Goal: Find specific page/section: Find specific page/section

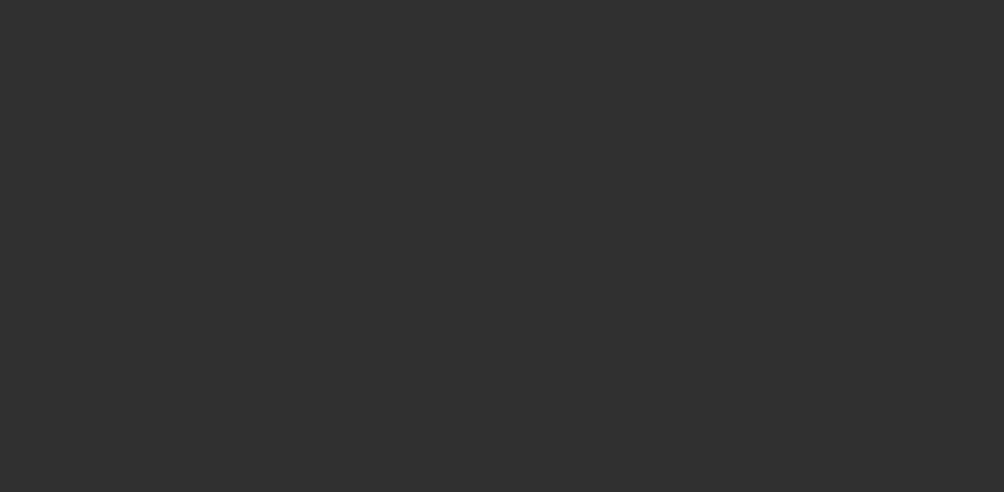
select select "10"
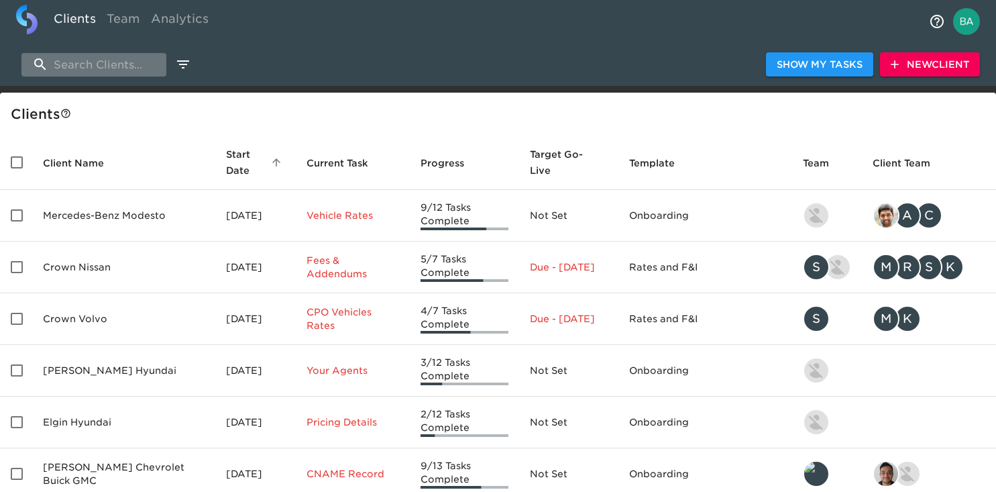
click at [116, 73] on input "search" at bounding box center [93, 64] width 145 height 23
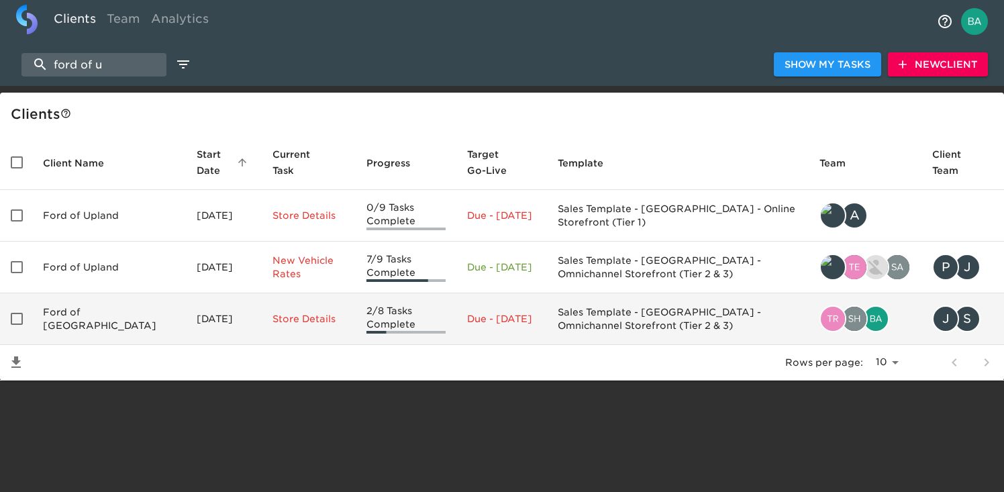
type input "ford of u"
click at [80, 314] on td "Ford of [GEOGRAPHIC_DATA]" at bounding box center [109, 319] width 154 height 52
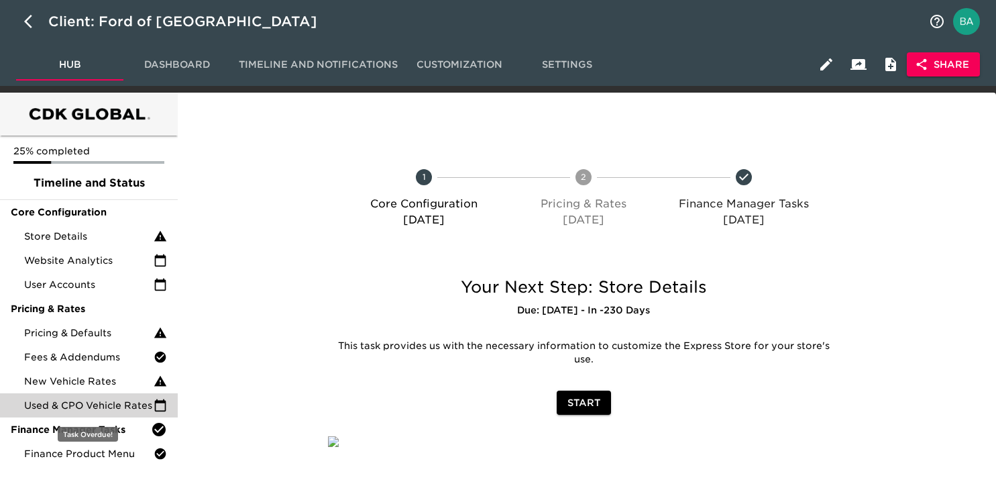
click at [107, 409] on span "Used & CPO Vehicle Rates" at bounding box center [88, 404] width 129 height 13
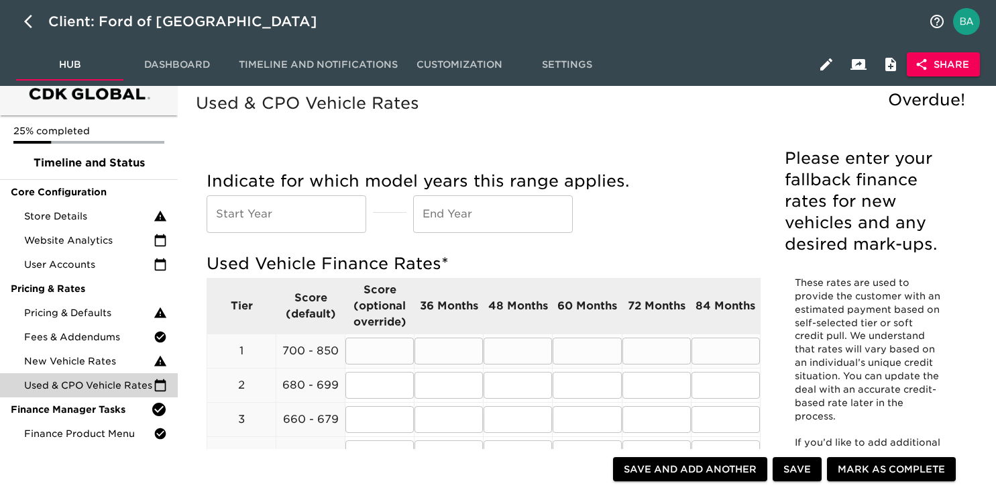
scroll to position [29, 0]
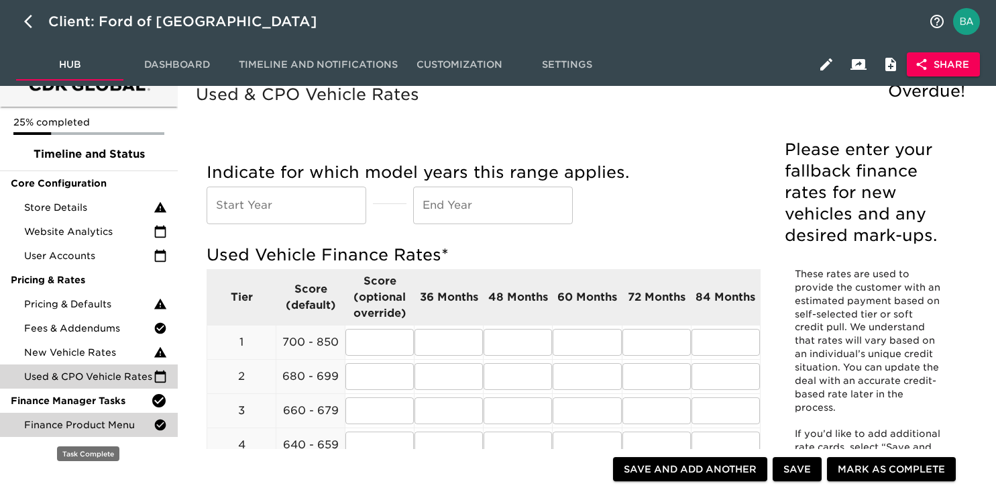
click at [117, 422] on span "Finance Product Menu" at bounding box center [88, 424] width 129 height 13
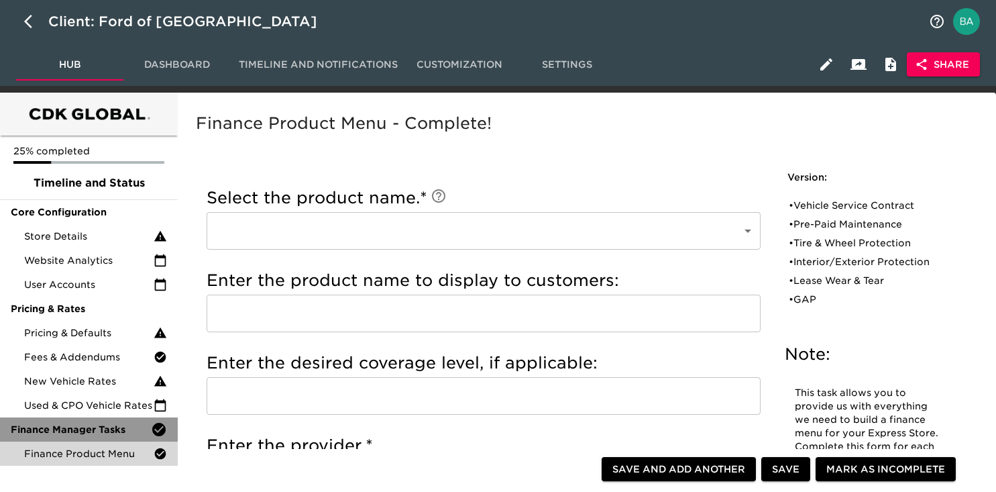
click at [109, 426] on span "Finance Manager Tasks" at bounding box center [81, 429] width 140 height 13
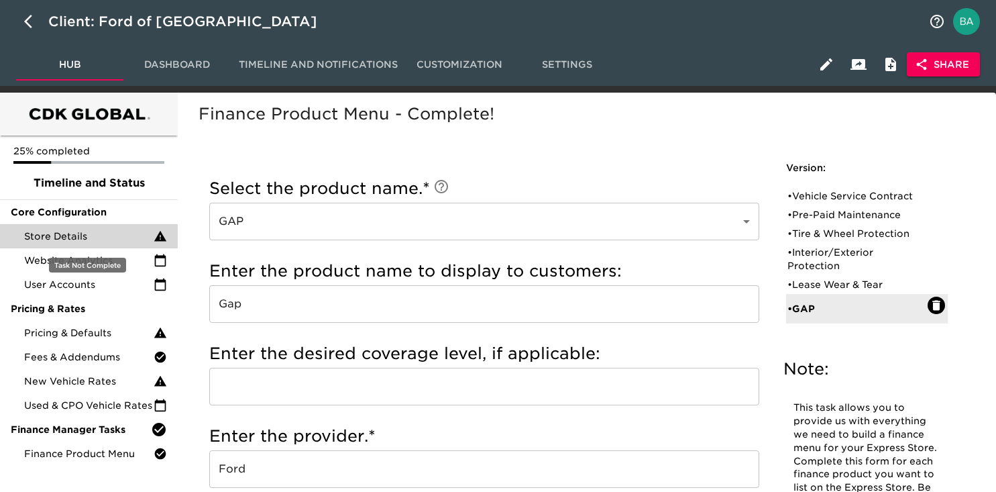
click at [106, 235] on span "Store Details" at bounding box center [88, 235] width 129 height 13
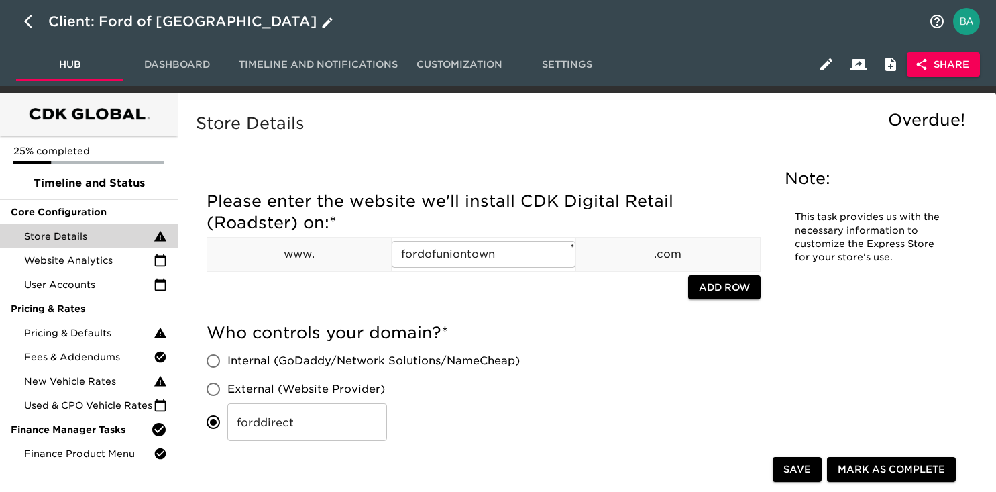
click at [29, 21] on icon "button" at bounding box center [32, 21] width 16 height 16
select select "10"
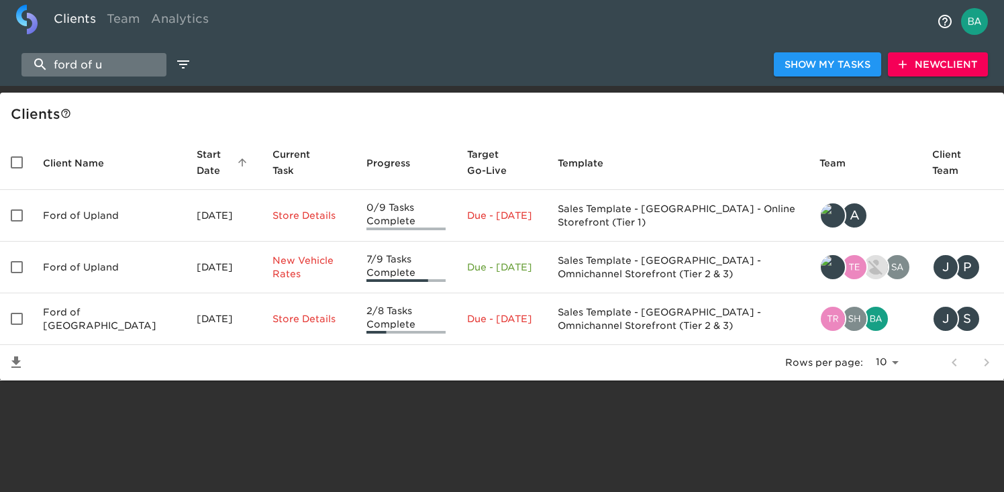
click at [104, 68] on input "ford of u" at bounding box center [93, 64] width 145 height 23
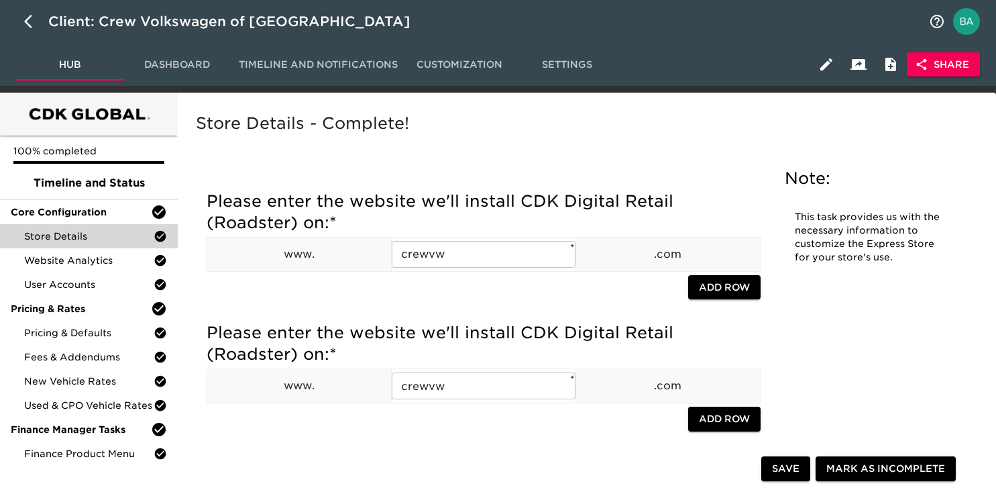
scroll to position [643, 0]
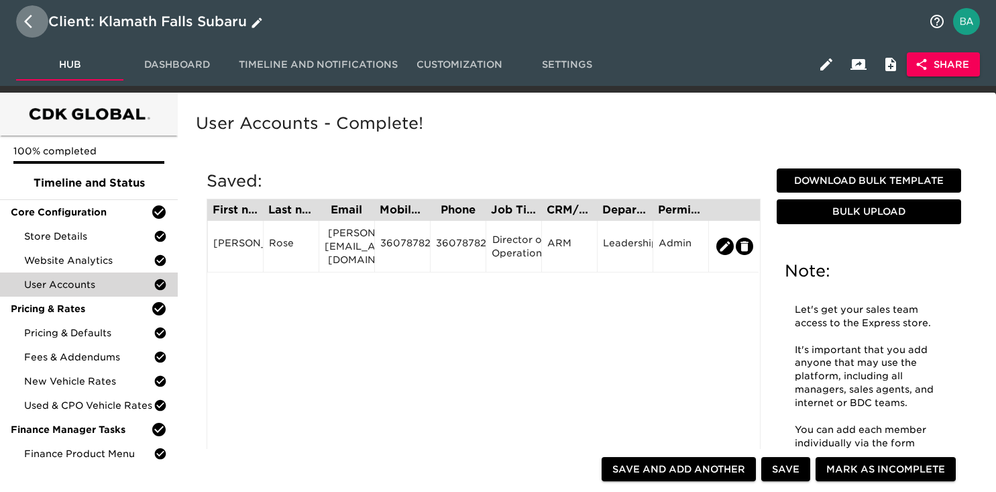
click at [24, 23] on icon "button" at bounding box center [32, 21] width 16 height 16
select select "10"
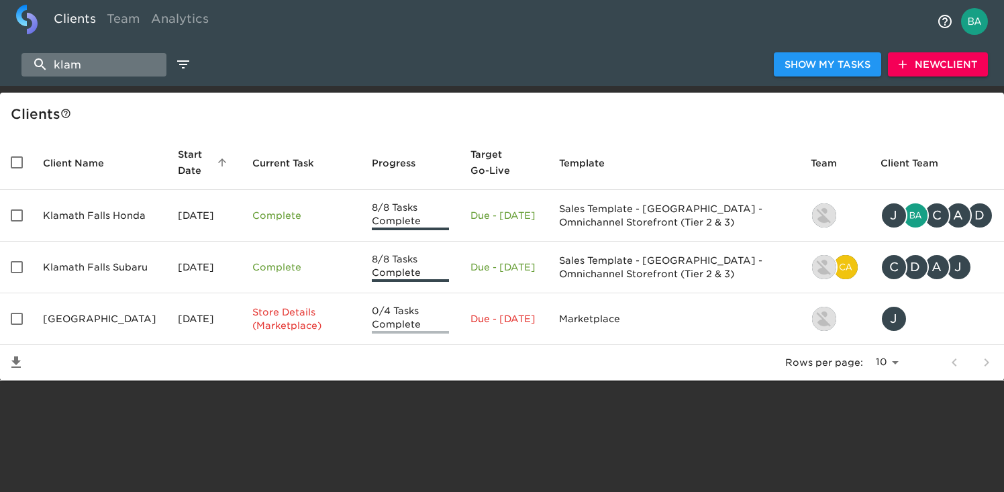
click at [97, 59] on input "klam" at bounding box center [93, 64] width 145 height 23
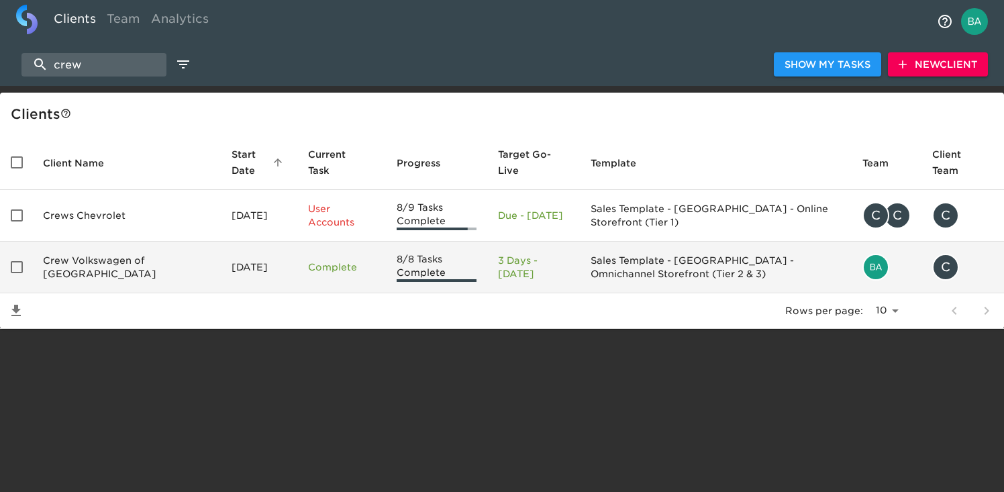
type input "crew"
click at [105, 276] on td "Crew Volkswagen of Plainville" at bounding box center [126, 267] width 188 height 52
